Goal: Information Seeking & Learning: Understand process/instructions

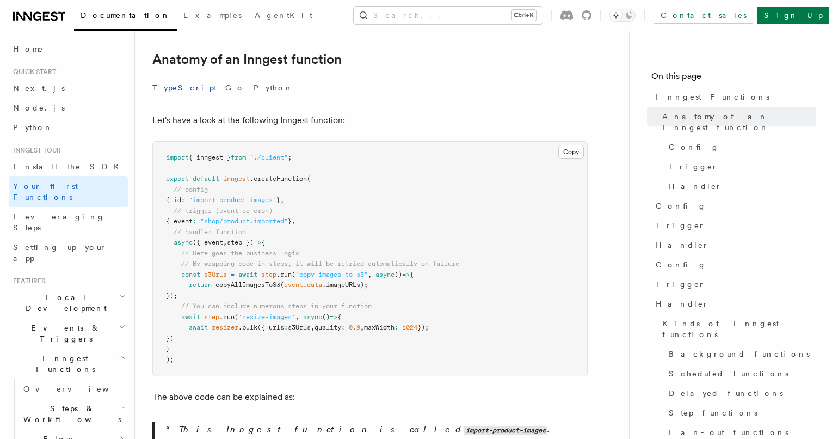
scroll to position [250, 0]
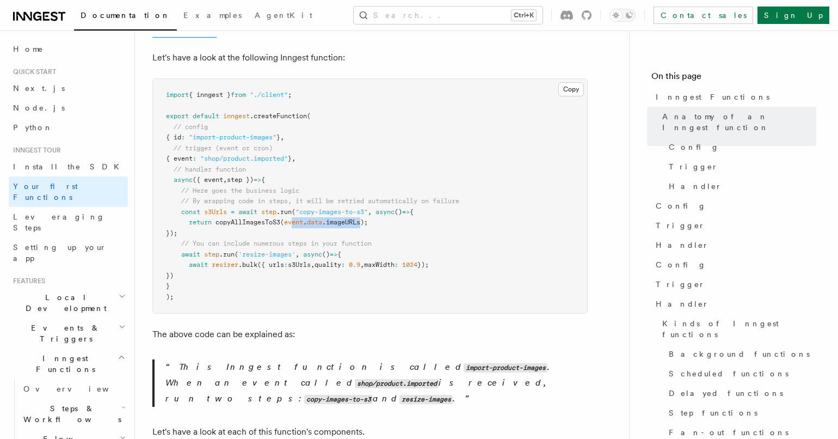
drag, startPoint x: 297, startPoint y: 206, endPoint x: 365, endPoint y: 205, distance: 67.5
click at [365, 218] on span "return copyAllImagesToS3 ( event . data .imageURLs);" at bounding box center [267, 222] width 202 height 8
click at [253, 218] on span "copyAllImagesToS3" at bounding box center [247, 222] width 65 height 8
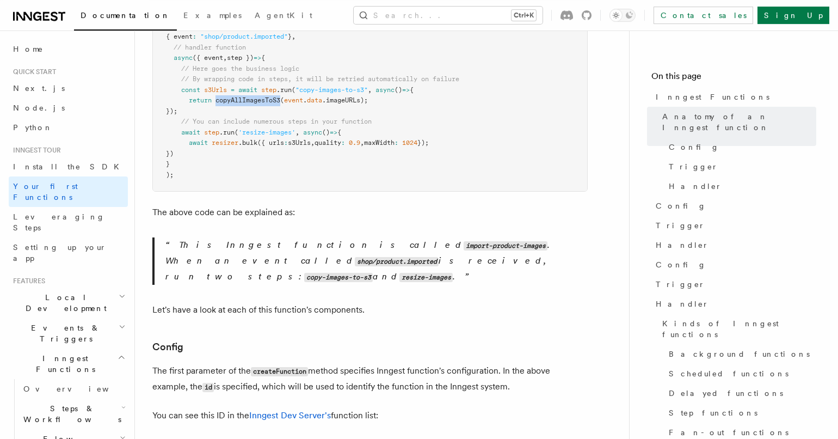
scroll to position [313, 0]
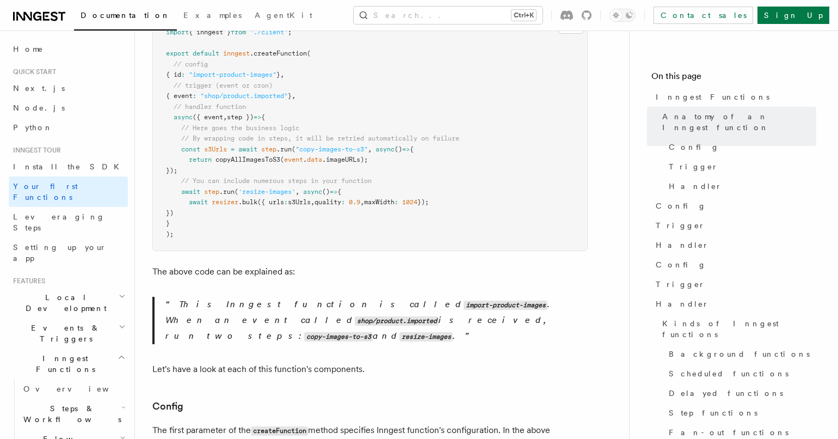
click at [193, 145] on span "const" at bounding box center [190, 149] width 19 height 8
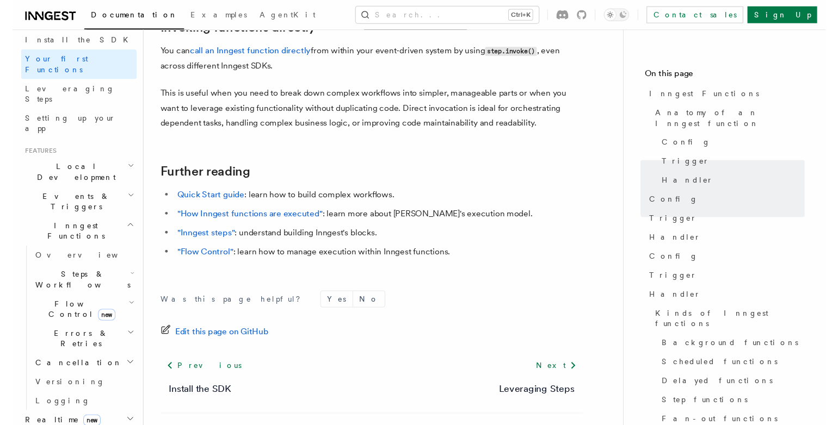
scroll to position [188, 0]
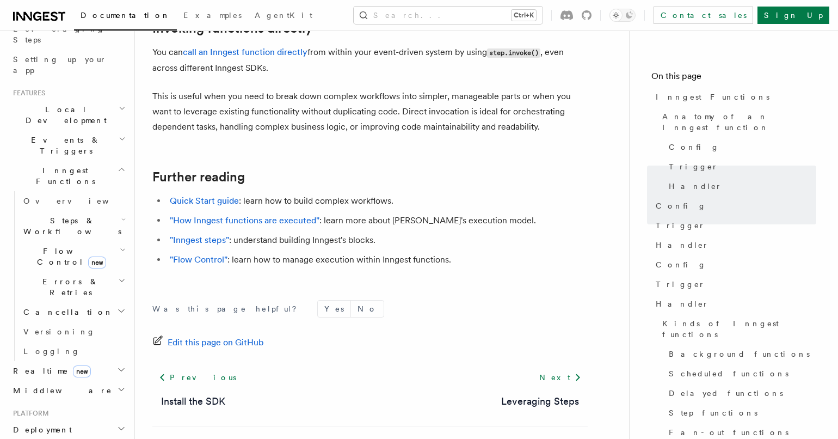
click at [121, 276] on icon "button" at bounding box center [122, 280] width 8 height 9
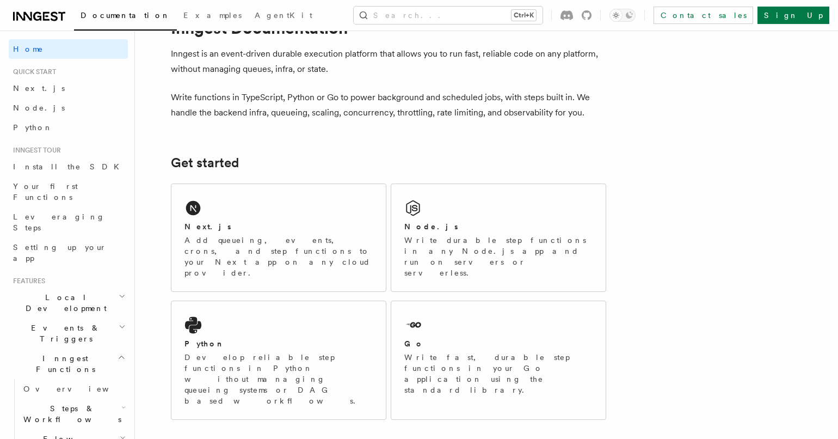
scroll to position [125, 0]
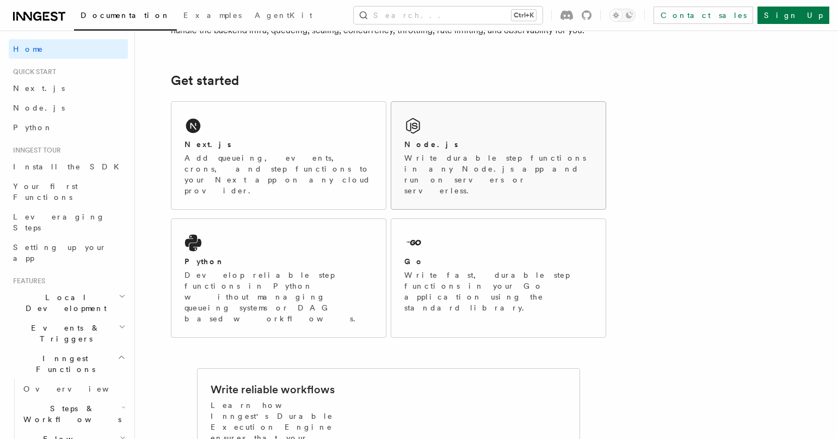
click at [422, 135] on div "Node.js Write durable step functions in any Node.js app and run on servers or s…" at bounding box center [498, 155] width 214 height 107
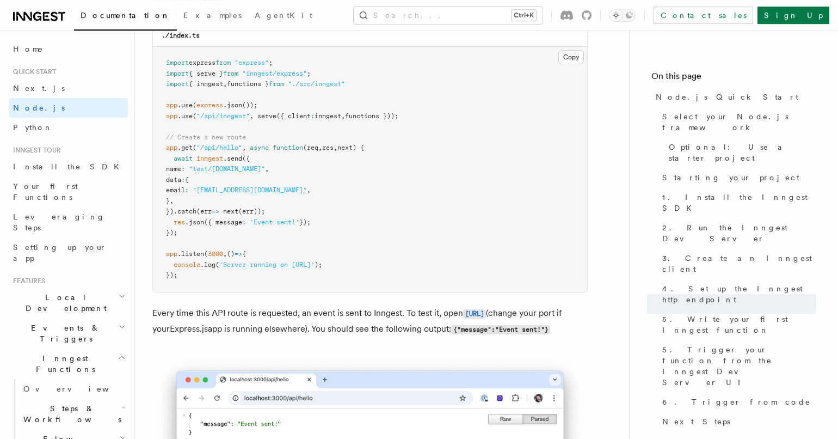
scroll to position [5819, 0]
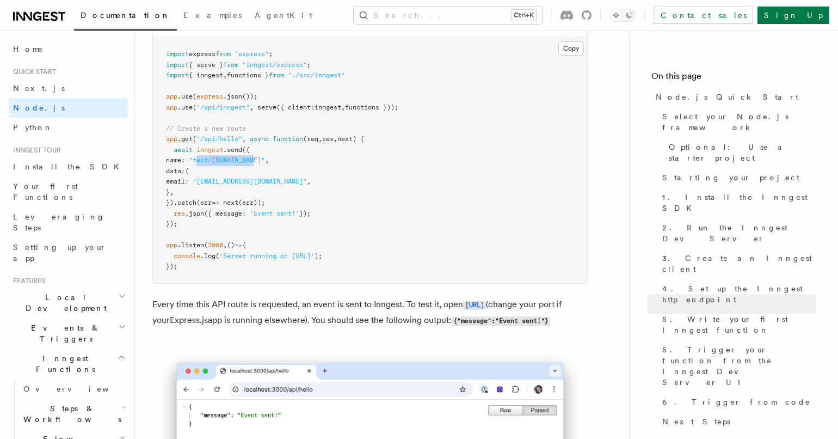
drag, startPoint x: 212, startPoint y: 181, endPoint x: 273, endPoint y: 181, distance: 61.5
click at [265, 164] on span ""test/hello.world"" at bounding box center [227, 160] width 76 height 8
click at [328, 206] on pre "import express from "express" ; import { serve } from "inngest/express" ; impor…" at bounding box center [370, 160] width 434 height 245
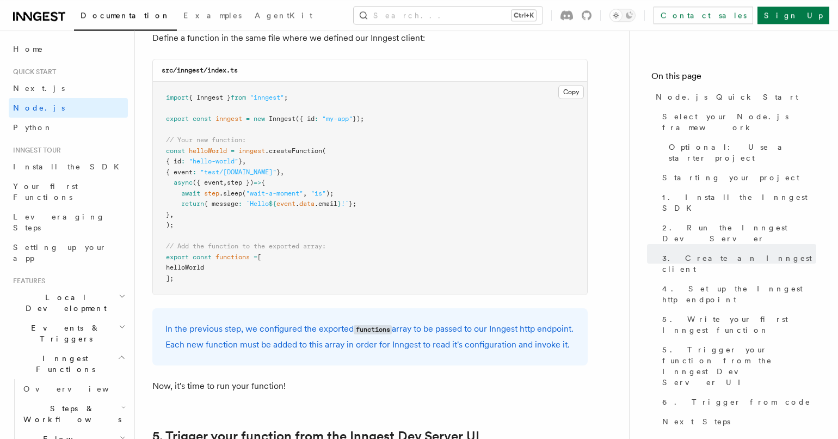
scroll to position [2190, 0]
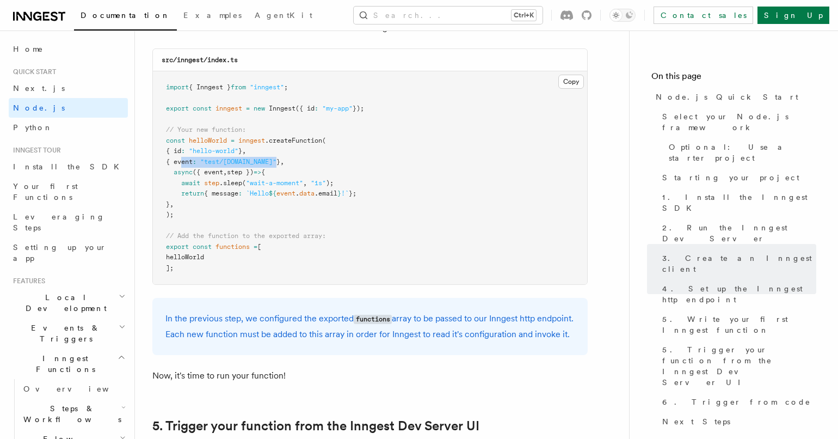
drag, startPoint x: 183, startPoint y: 166, endPoint x: 281, endPoint y: 163, distance: 97.5
click at [281, 163] on span "{ event : "test/hello.world" } ," at bounding box center [225, 162] width 118 height 8
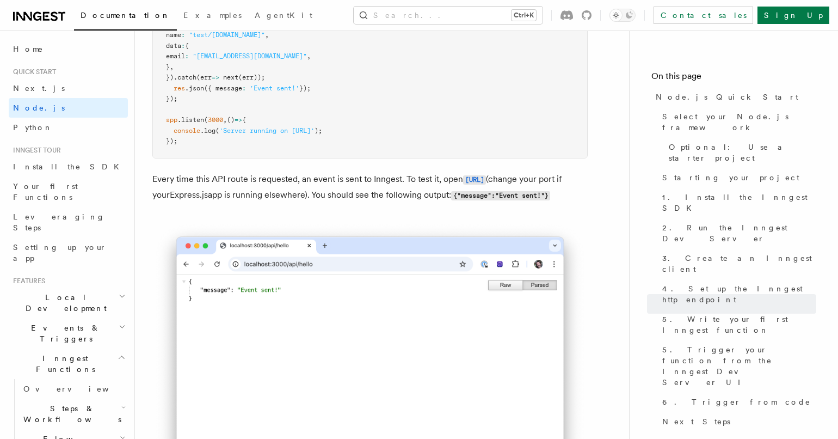
scroll to position [5881, 0]
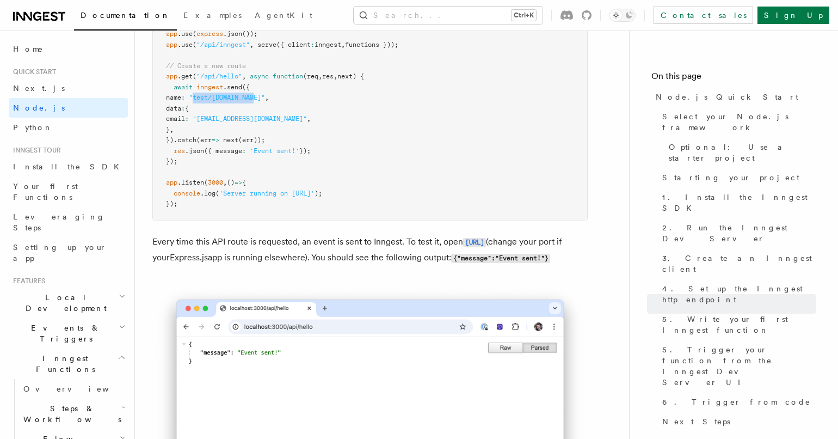
drag, startPoint x: 208, startPoint y: 116, endPoint x: 273, endPoint y: 114, distance: 64.8
click at [265, 101] on span ""test/hello.world"" at bounding box center [227, 98] width 76 height 8
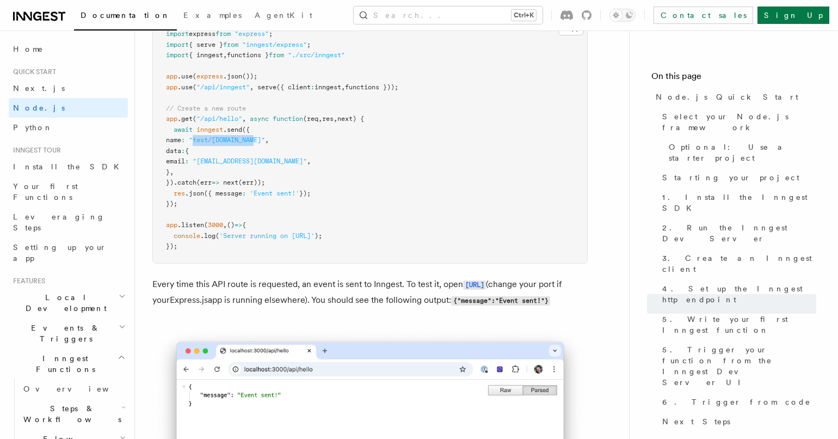
scroll to position [5819, 0]
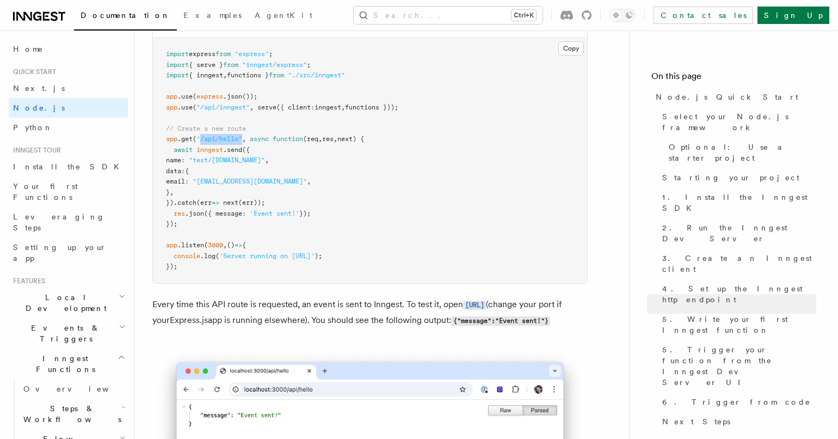
drag, startPoint x: 200, startPoint y: 155, endPoint x: 244, endPoint y: 160, distance: 44.9
click at [244, 143] on span "app .get ( "/api/hello" , async function (req , res , next) {" at bounding box center [265, 139] width 198 height 8
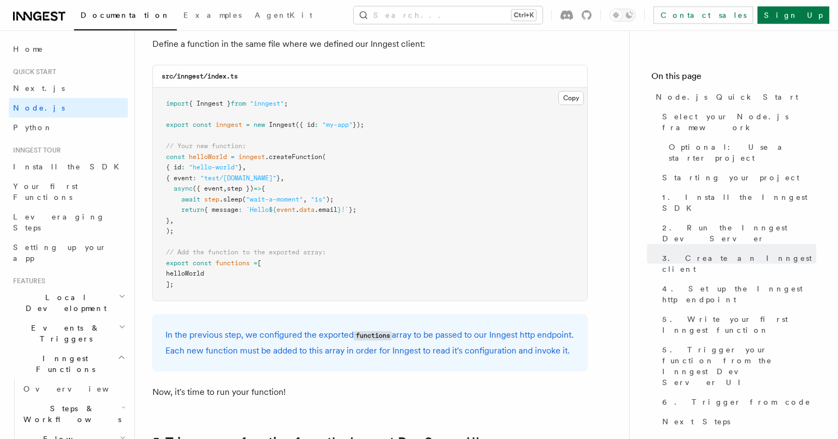
scroll to position [2190, 0]
